Goal: Transaction & Acquisition: Book appointment/travel/reservation

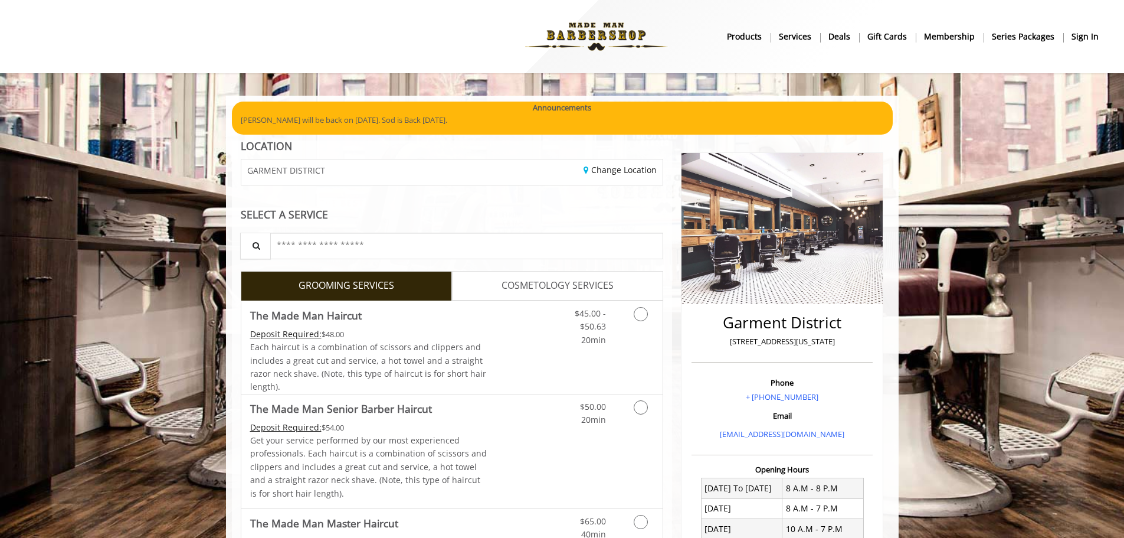
click at [1076, 36] on b "sign in" at bounding box center [1084, 36] width 27 height 13
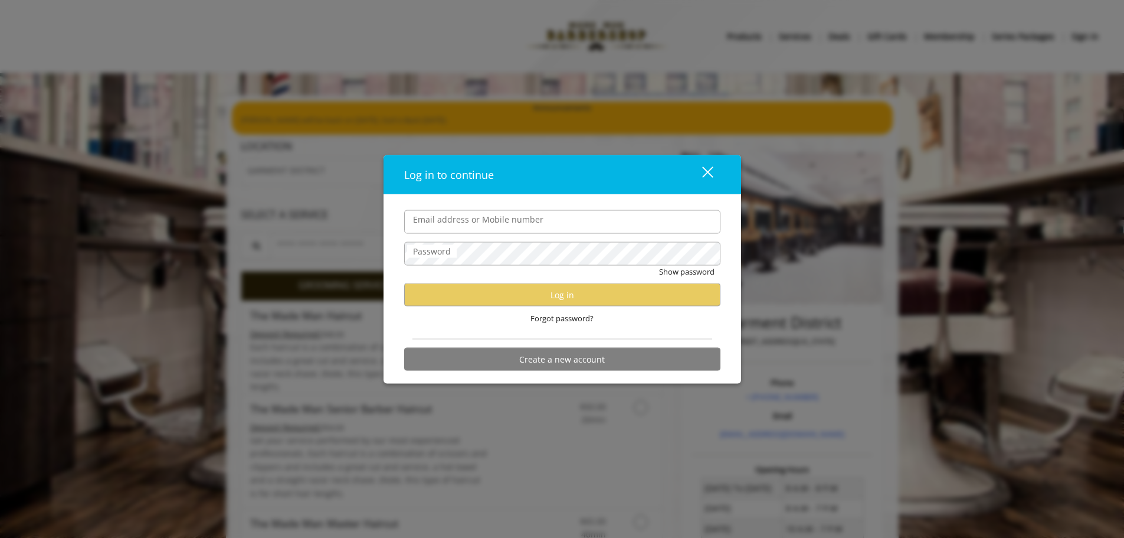
type input "**********"
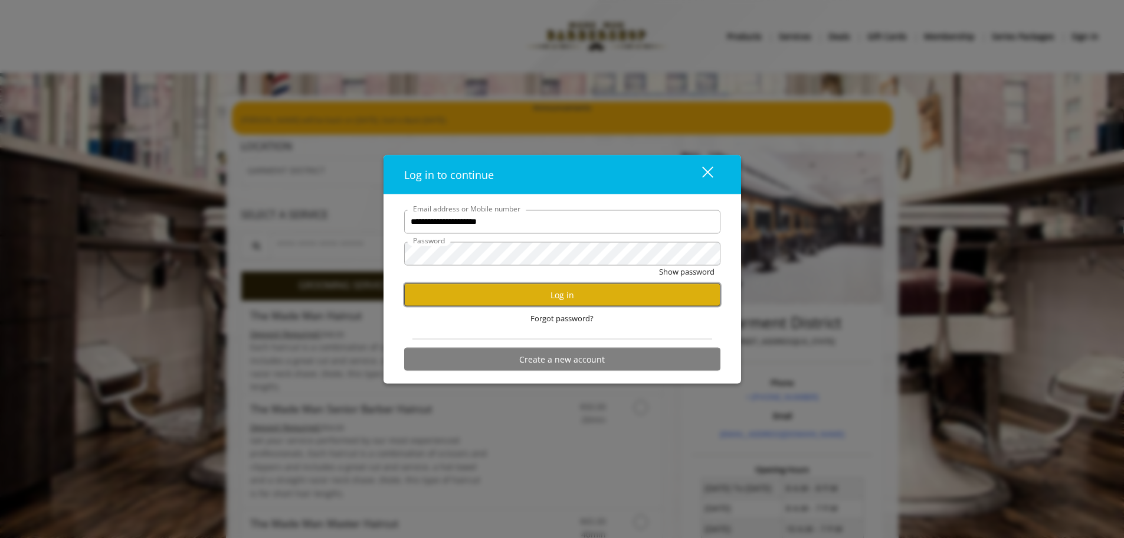
click at [504, 294] on button "Log in" at bounding box center [562, 294] width 316 height 23
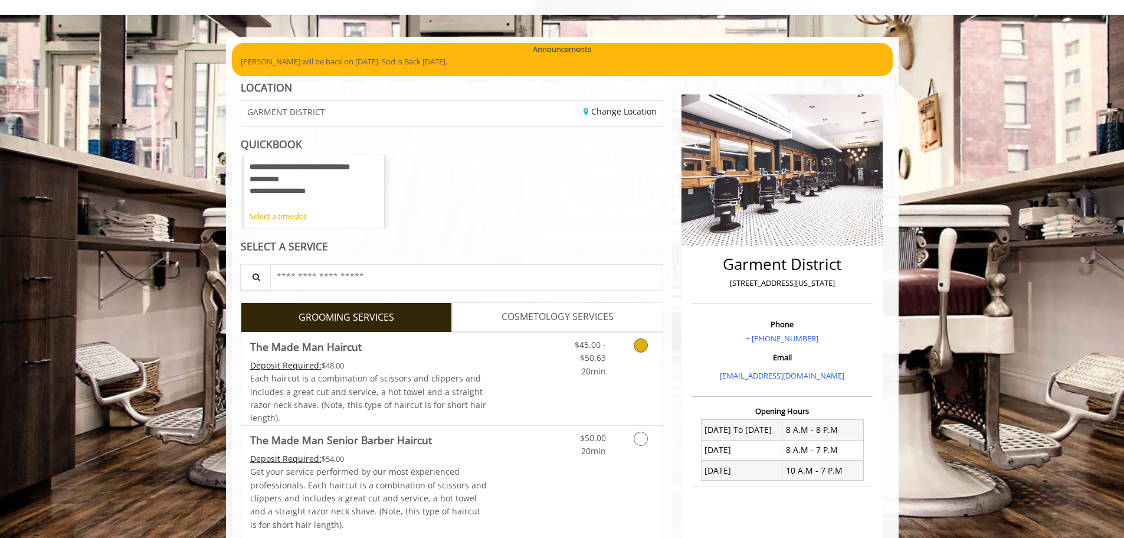
scroll to position [59, 0]
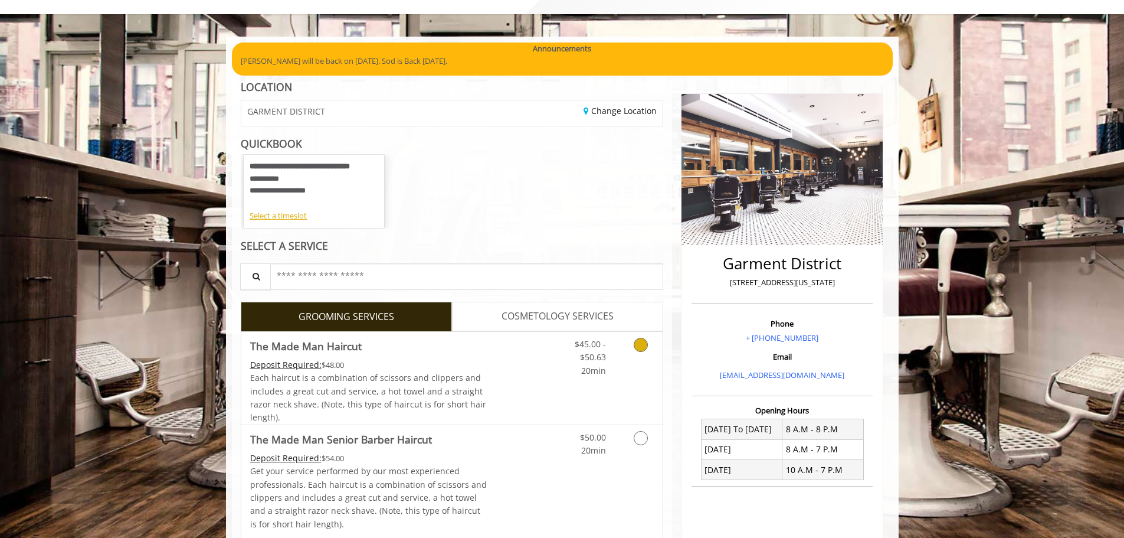
click at [635, 353] on link "Grooming services" at bounding box center [639, 354] width 30 height 45
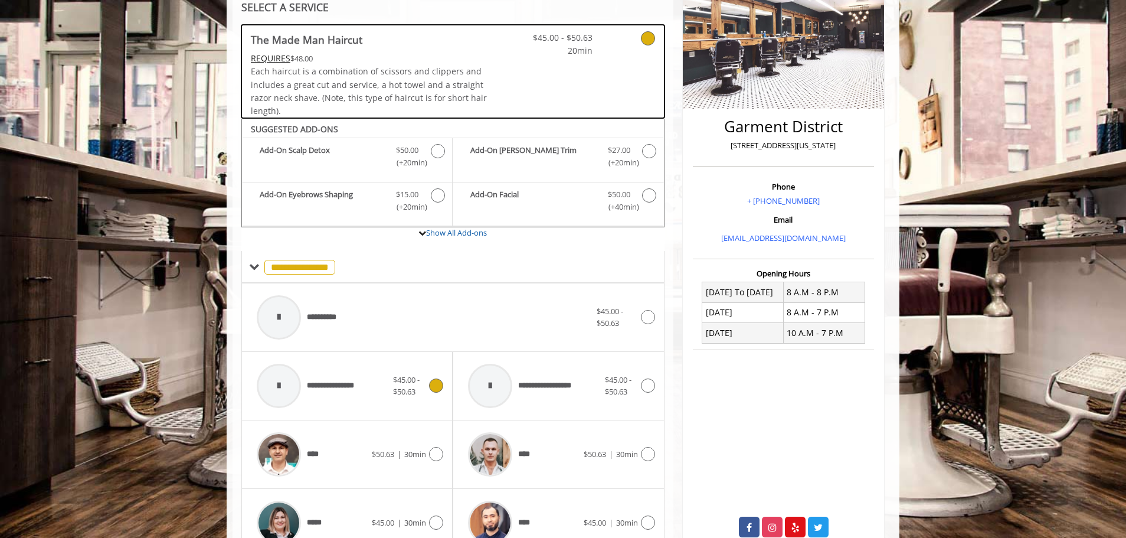
scroll to position [255, 0]
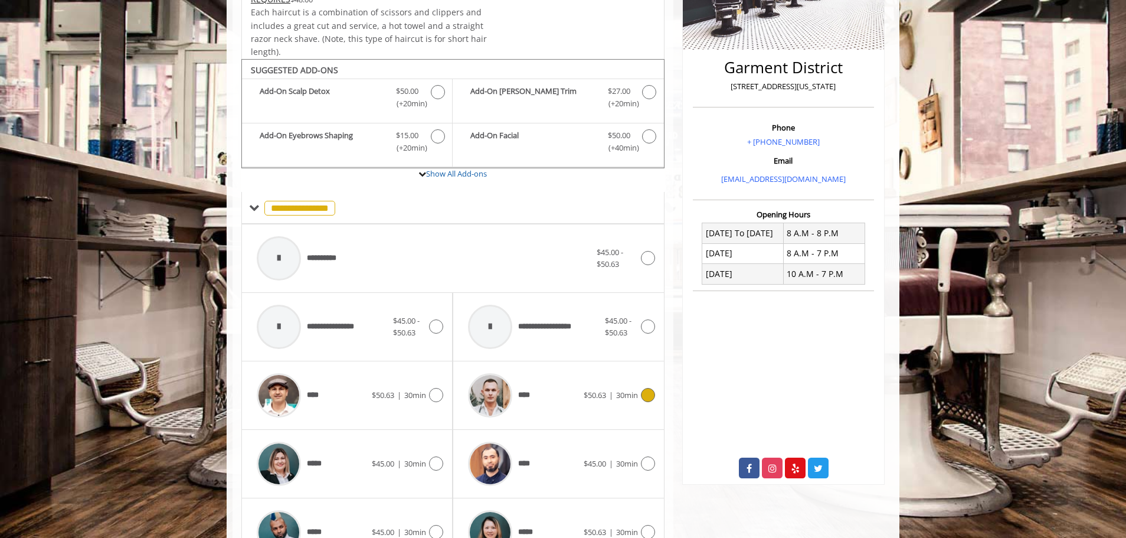
click at [654, 393] on icon at bounding box center [648, 395] width 14 height 14
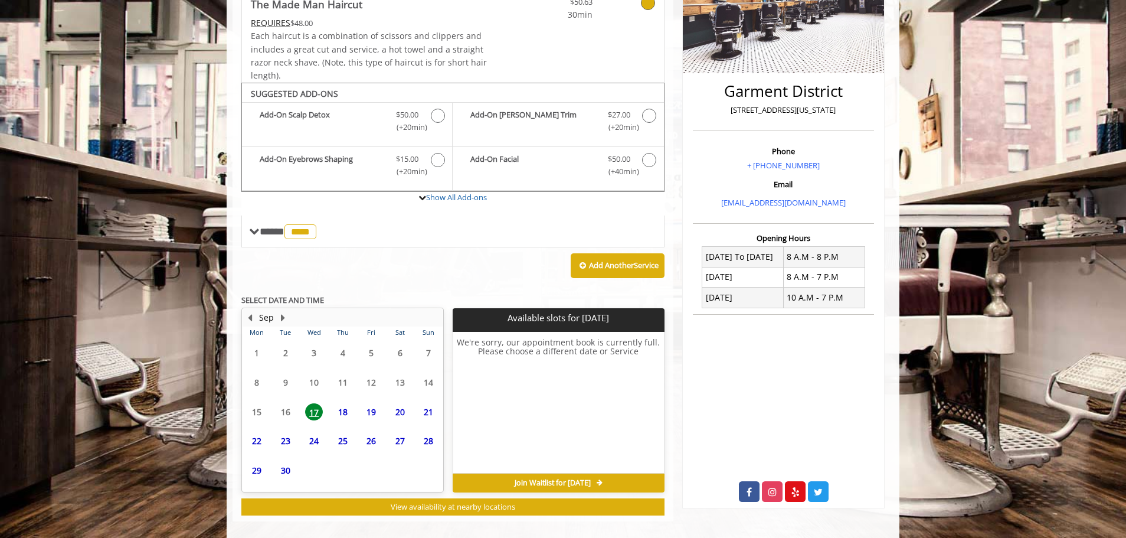
scroll to position [244, 0]
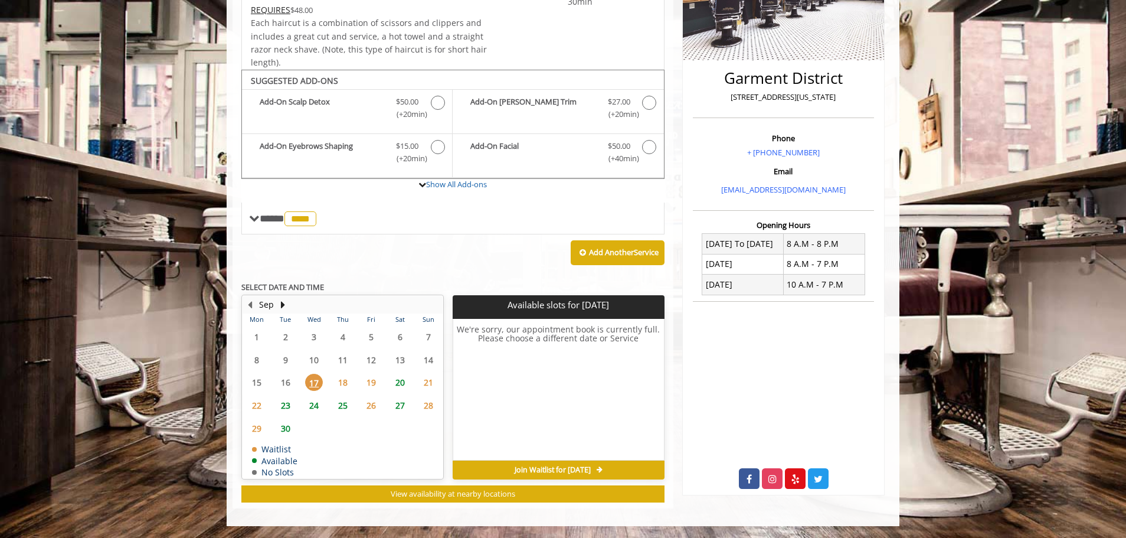
click at [371, 385] on span "19" at bounding box center [371, 381] width 18 height 17
click at [394, 382] on span "20" at bounding box center [400, 381] width 18 height 17
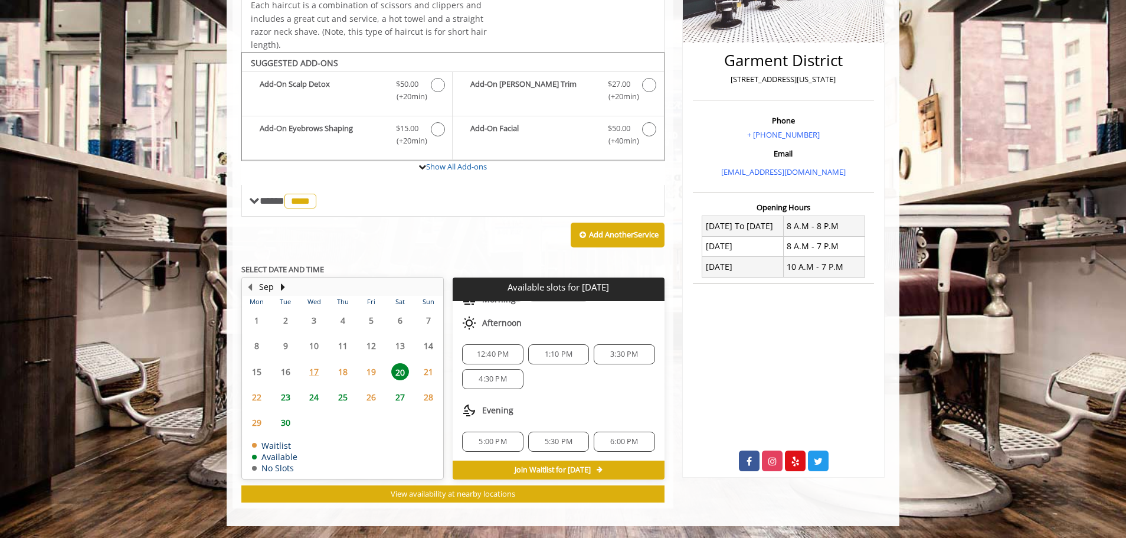
scroll to position [78, 0]
click at [337, 397] on span "25" at bounding box center [343, 396] width 18 height 17
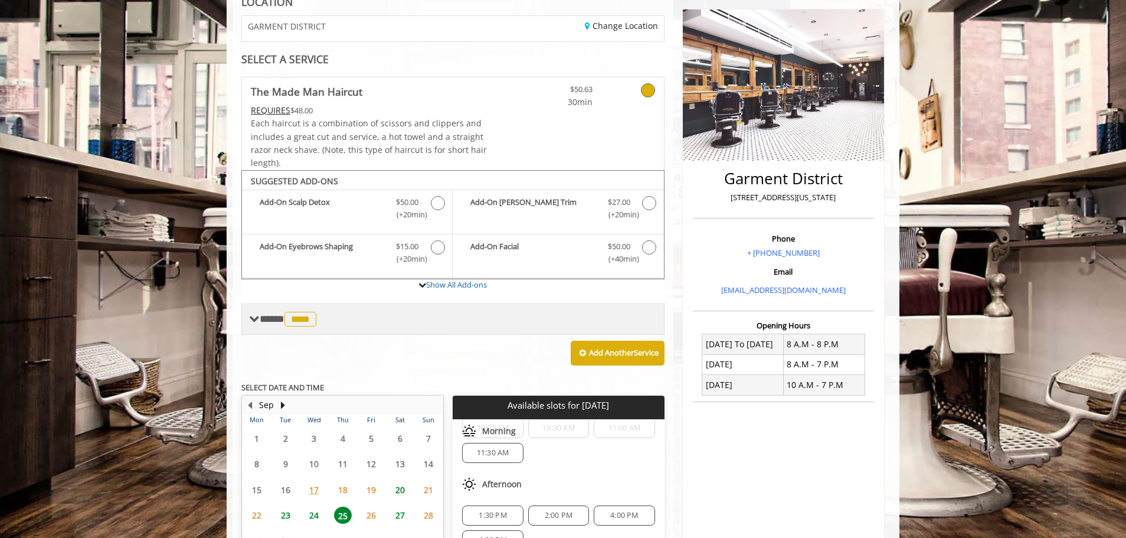
scroll to position [203, 0]
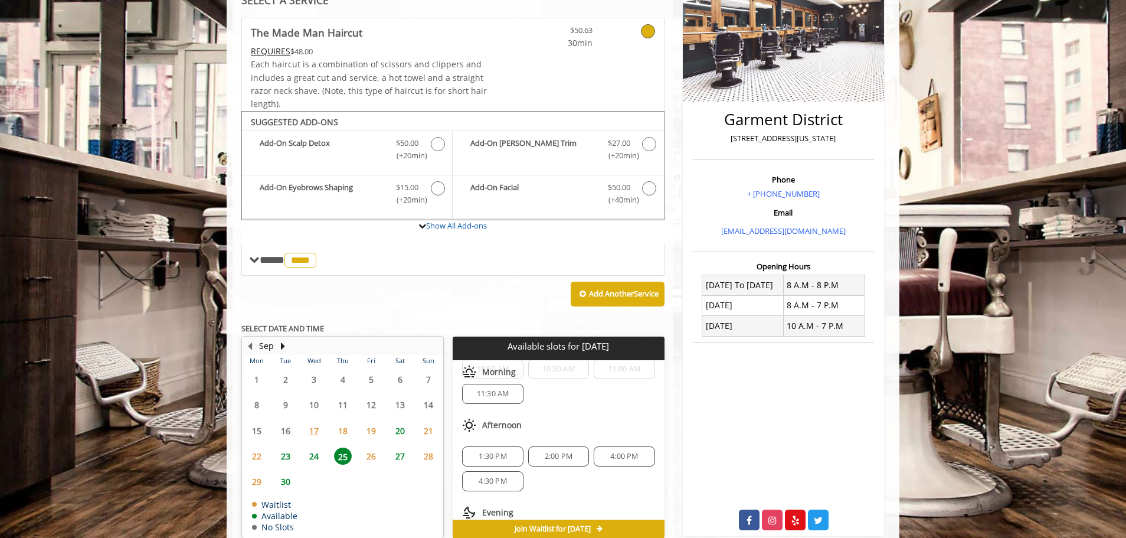
click at [286, 455] on span "23" at bounding box center [286, 455] width 18 height 17
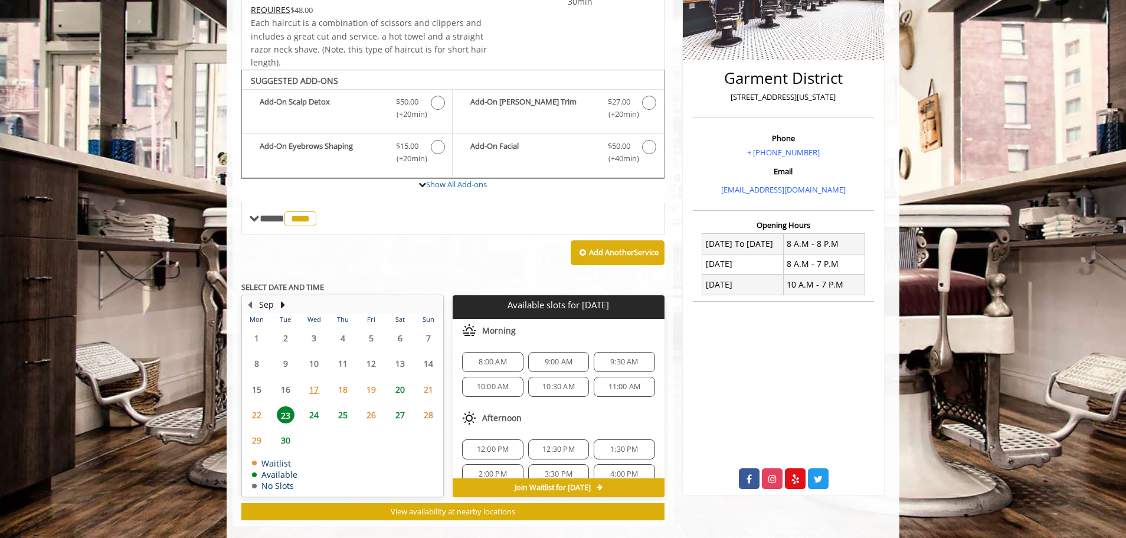
scroll to position [262, 0]
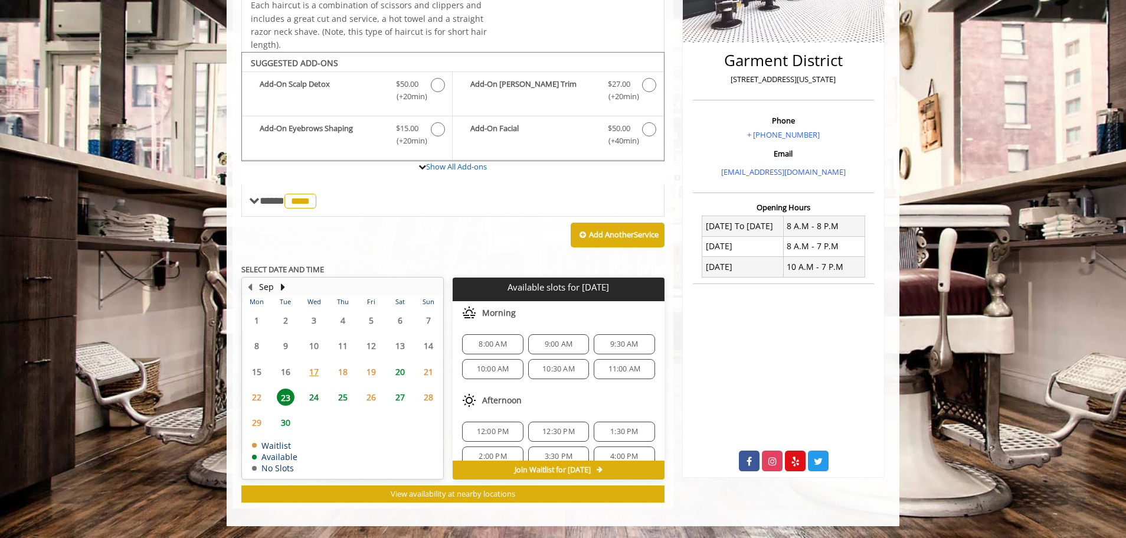
click at [491, 372] on span "10:00 AM" at bounding box center [493, 368] width 32 height 9
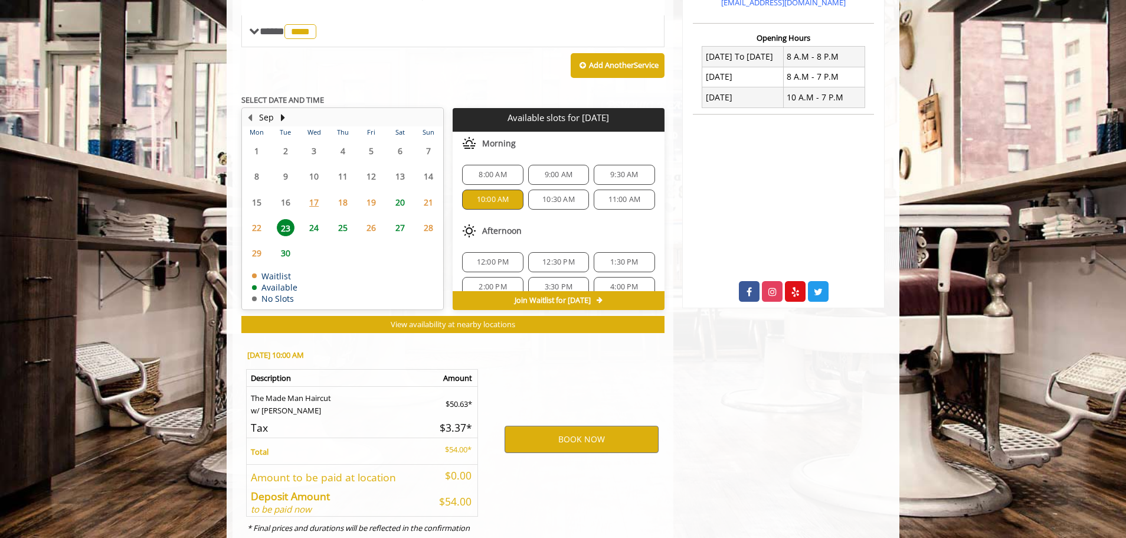
scroll to position [475, 0]
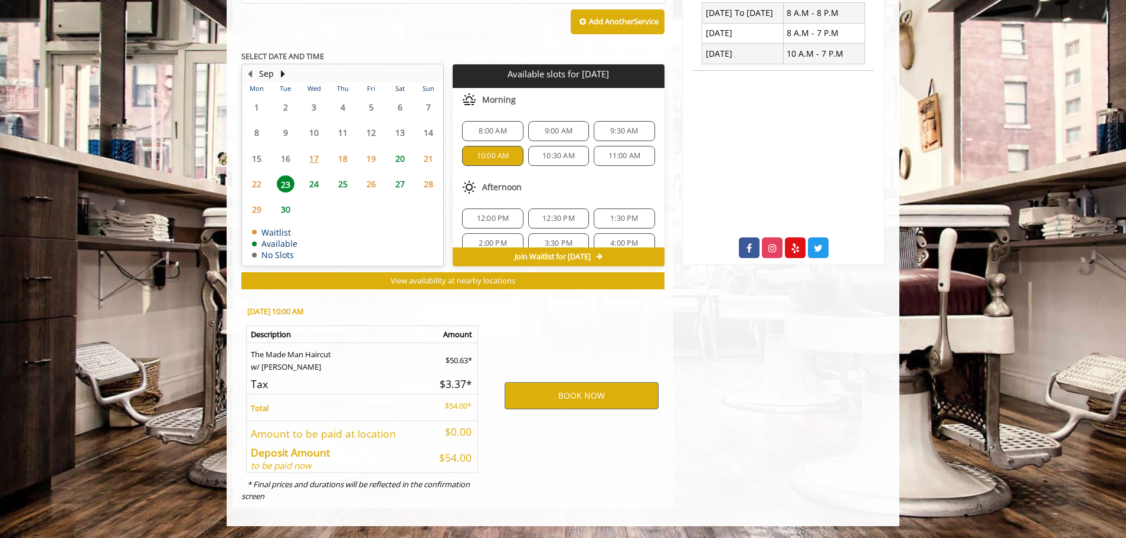
click at [487, 214] on span "12:00 PM" at bounding box center [493, 218] width 32 height 9
click at [552, 215] on span "12:30 PM" at bounding box center [558, 218] width 32 height 9
click at [484, 217] on span "12:00 PM" at bounding box center [493, 218] width 32 height 9
click at [540, 394] on button "BOOK NOW" at bounding box center [581, 395] width 154 height 27
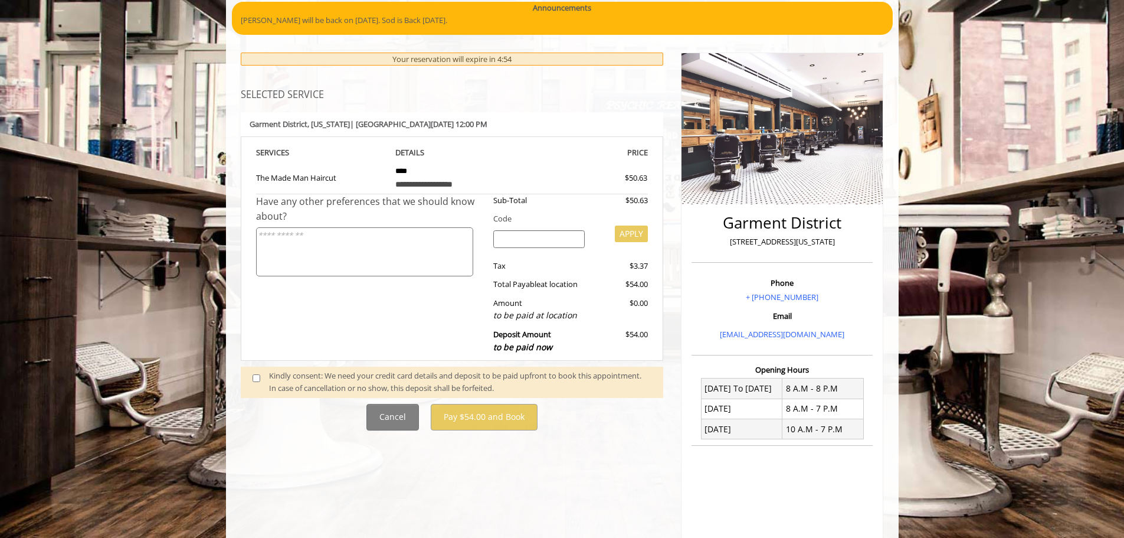
scroll to position [118, 0]
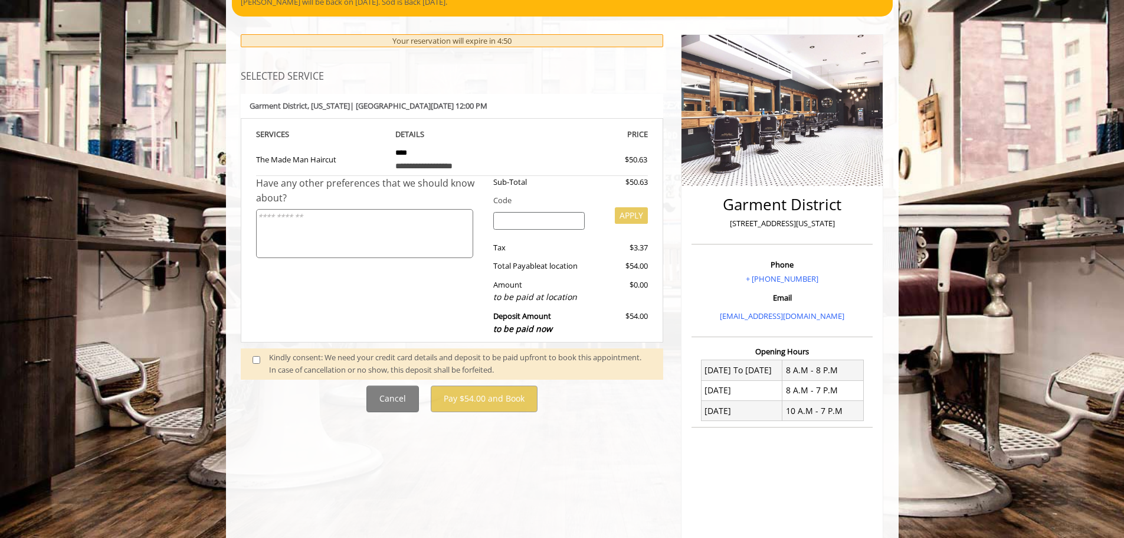
click at [325, 368] on div "Kindly consent: We need your credit card details and deposit to be paid upfront…" at bounding box center [460, 363] width 382 height 25
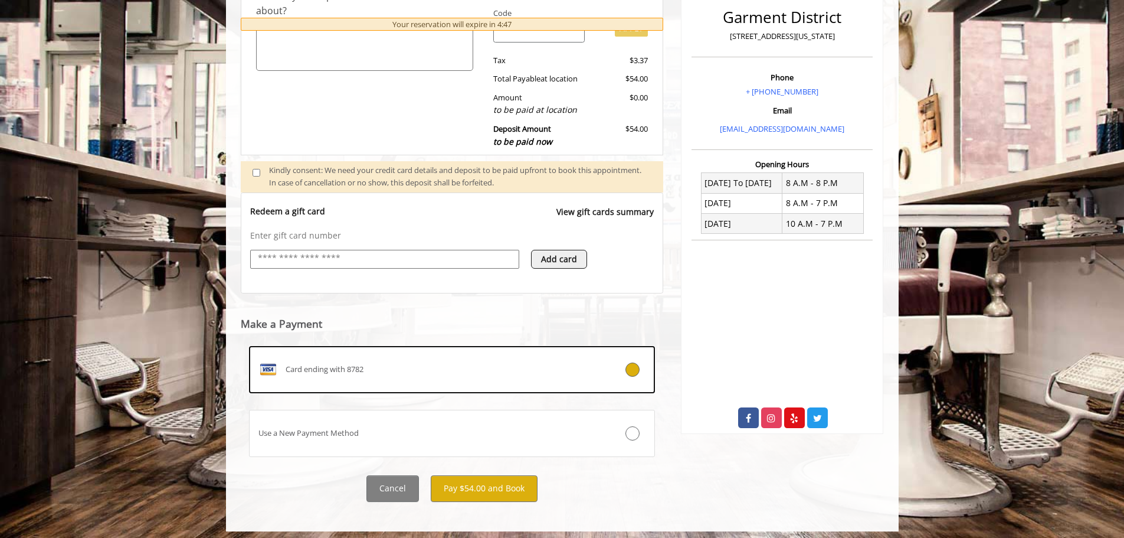
scroll to position [307, 0]
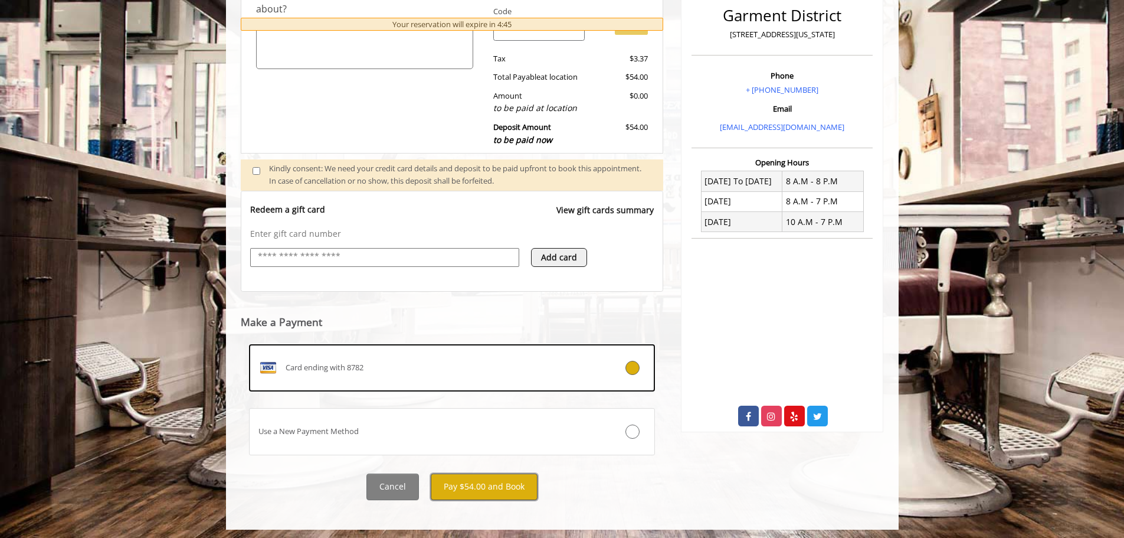
click at [473, 485] on button "Pay $54.00 and Book" at bounding box center [484, 486] width 107 height 27
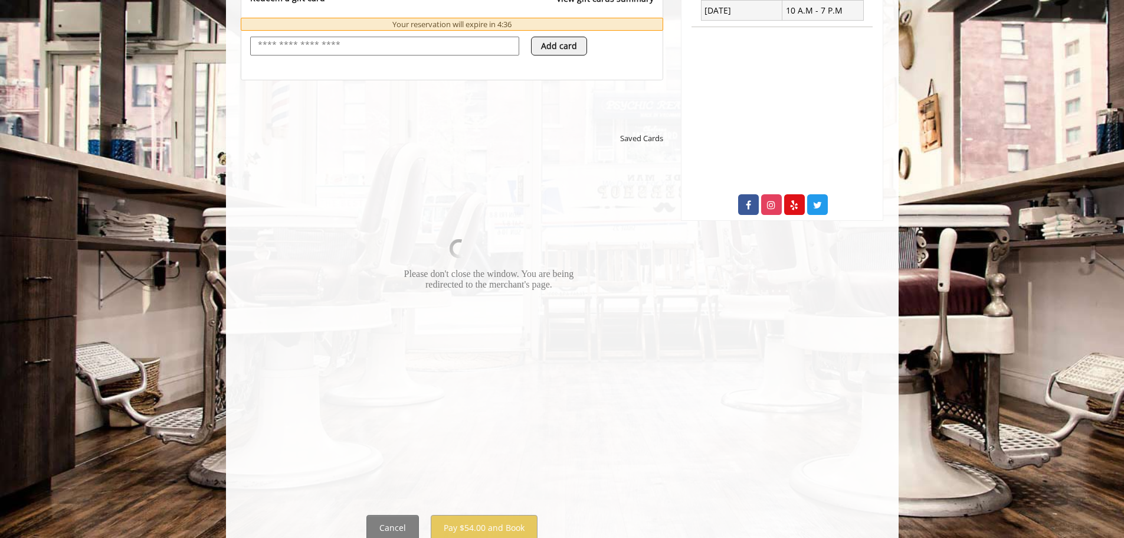
scroll to position [531, 0]
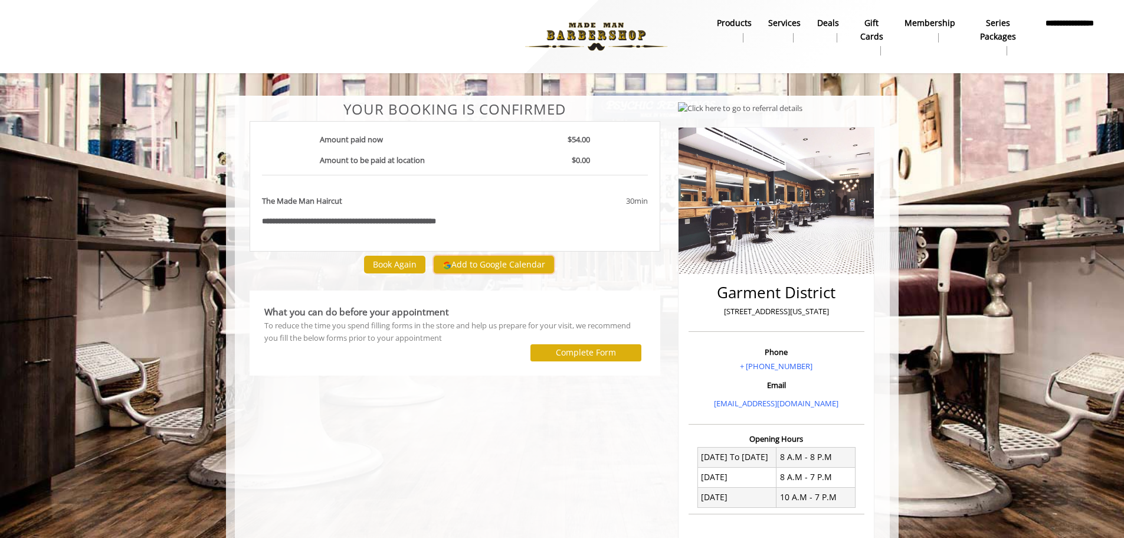
click at [478, 260] on button "Add to Google Calendar" at bounding box center [494, 264] width 120 height 18
